Goal: Use online tool/utility: Use online tool/utility

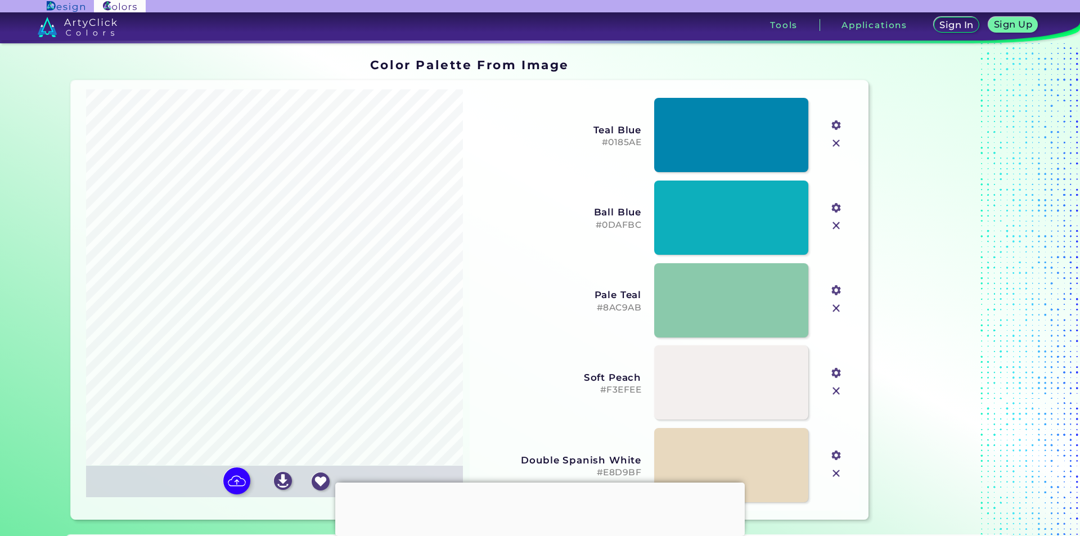
type input "#200a05"
type input "#78c7c4"
type input "#5eaaa8"
type input "#536d65"
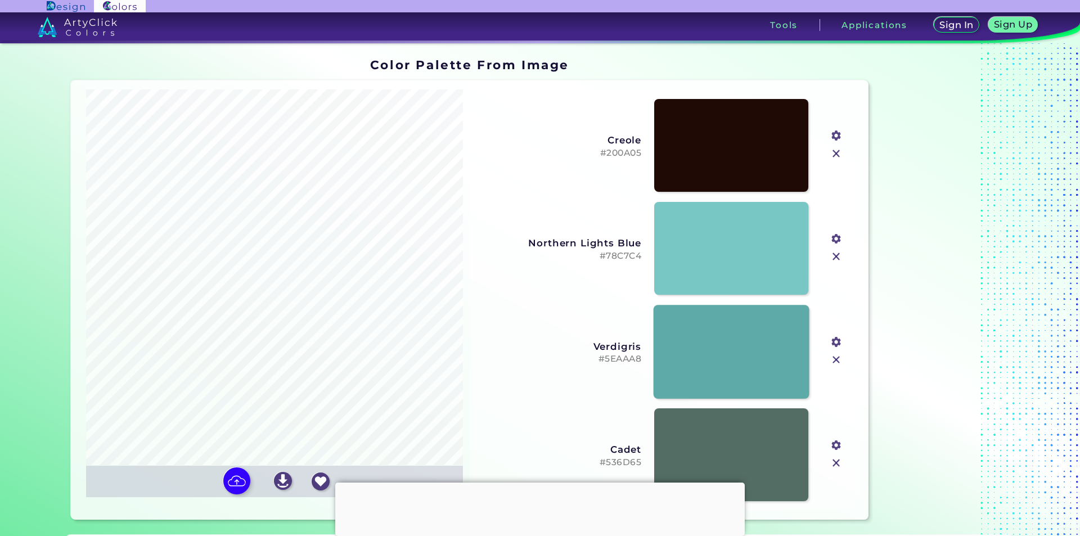
click at [712, 349] on link at bounding box center [731, 352] width 156 height 94
click at [728, 247] on link at bounding box center [731, 248] width 156 height 94
click at [703, 248] on link at bounding box center [731, 248] width 156 height 94
